Goal: Transaction & Acquisition: Purchase product/service

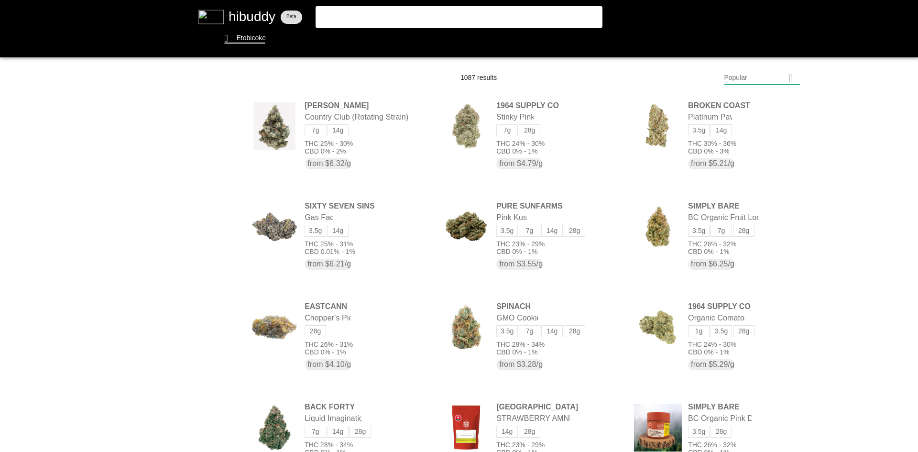
click at [768, 74] on flt-glass-pane at bounding box center [459, 226] width 918 height 452
click at [764, 108] on flt-glass-pane at bounding box center [459, 226] width 918 height 452
